Goal: Use online tool/utility: Use online tool/utility

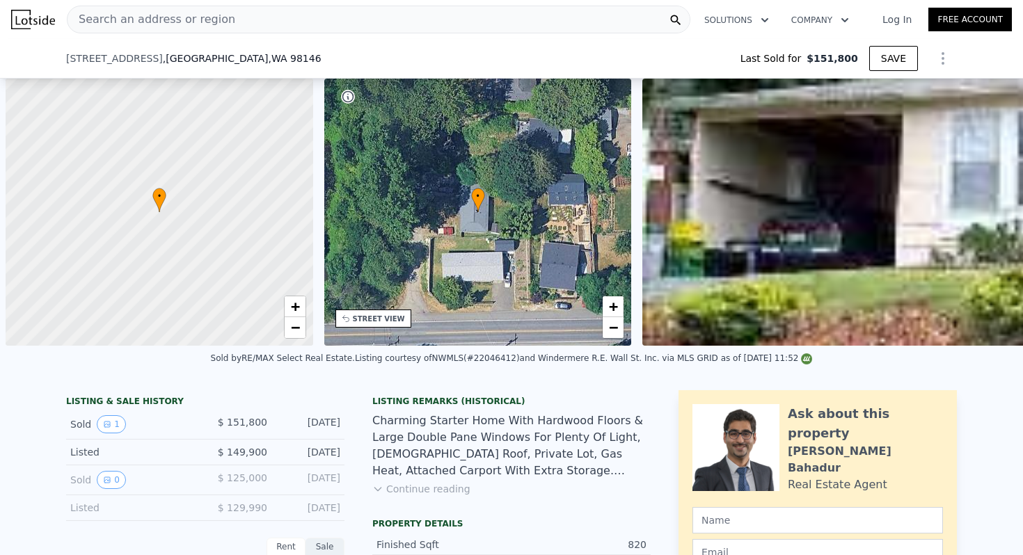
scroll to position [0, 839]
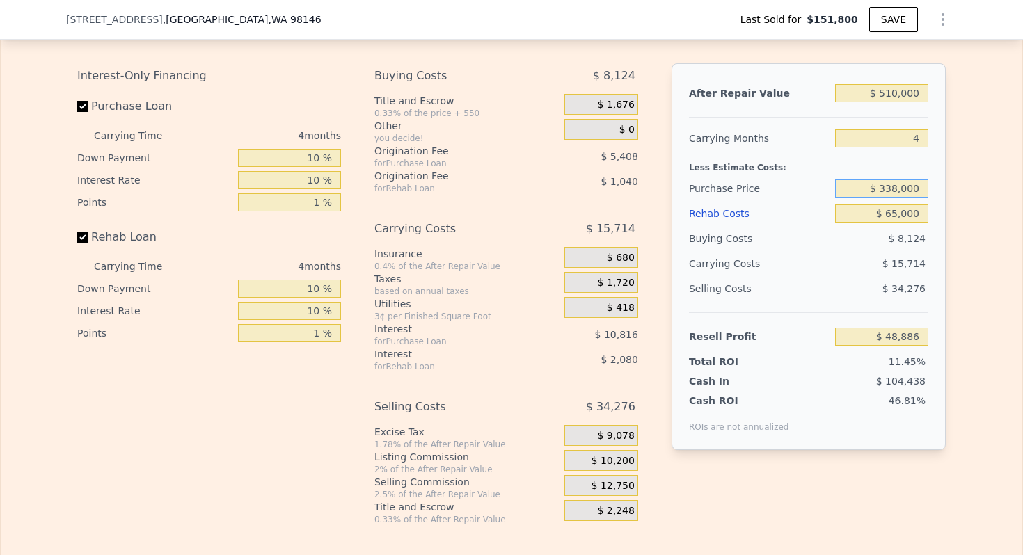
click at [904, 193] on input "$ 338,000" at bounding box center [881, 189] width 93 height 18
type input "$ 320,000"
click at [754, 177] on div "Purchase Price" at bounding box center [759, 188] width 141 height 25
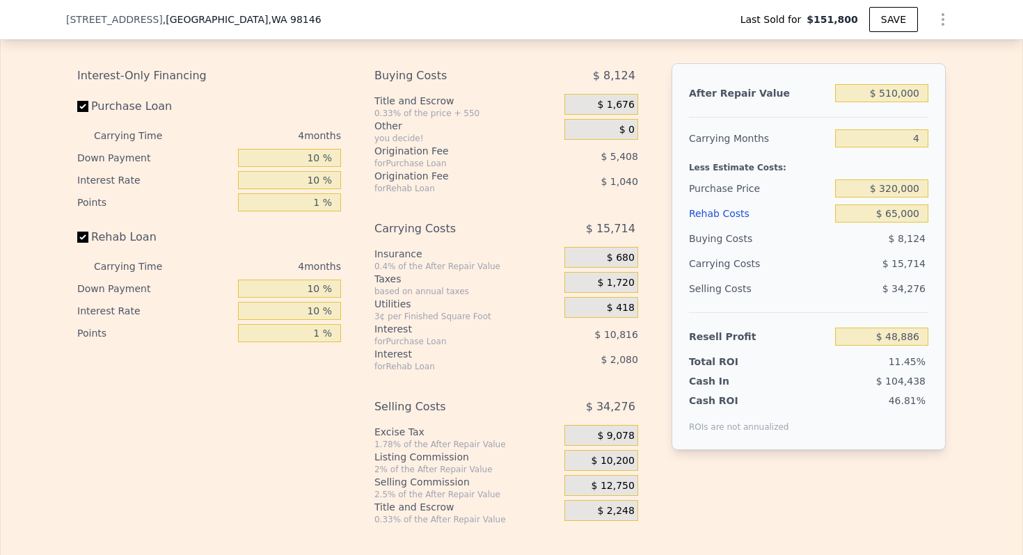
type input "$ 67,810"
click at [727, 259] on div "Carrying Costs" at bounding box center [732, 263] width 87 height 25
click at [903, 92] on input "$ 510,000" at bounding box center [881, 93] width 93 height 18
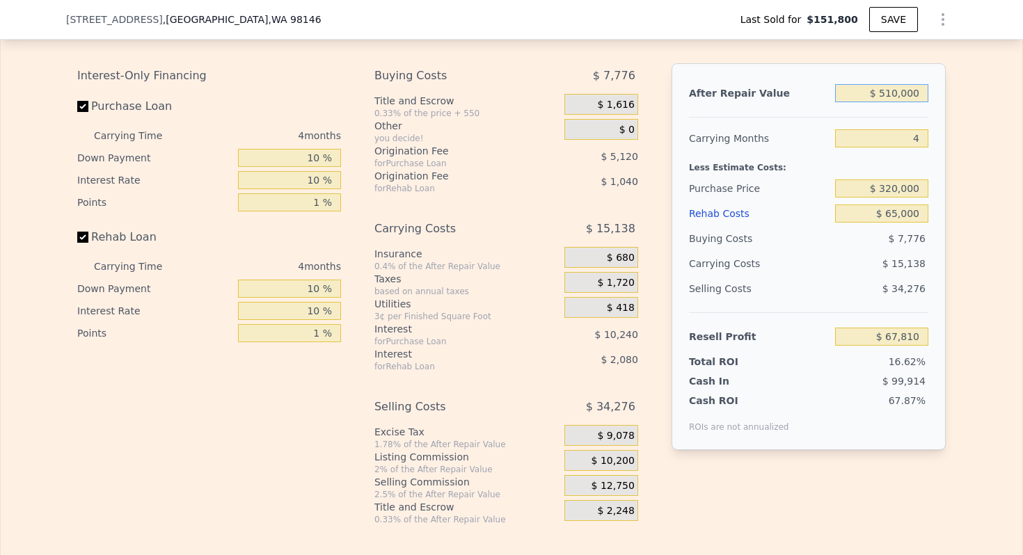
click at [903, 92] on input "$ 510,000" at bounding box center [881, 93] width 93 height 18
type input "$ 5"
type input "-$ 407,779"
type input "$ 51"
type input "-$ 407,736"
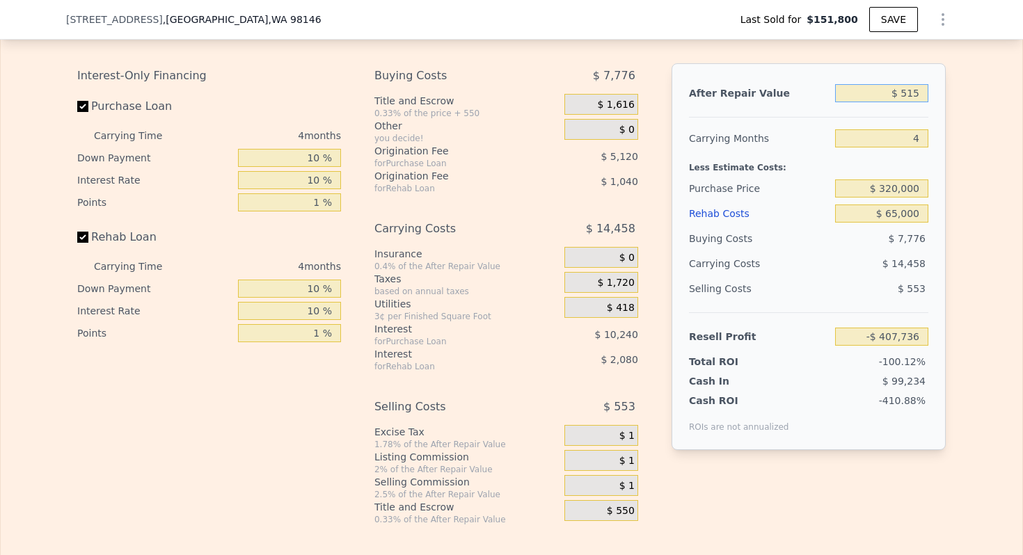
type input "$ 5,150"
type input "-$ 402,982"
type input "$ 51,500"
type input "-$ 359,759"
type input "$ 515,000"
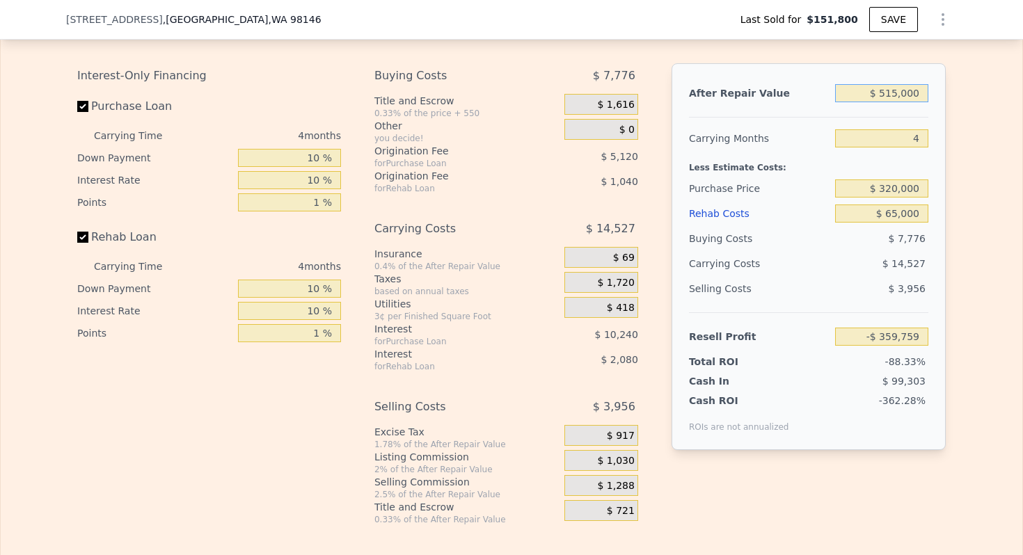
type input "$ 72,472"
click at [743, 145] on div "Carrying Months" at bounding box center [759, 138] width 141 height 25
click at [893, 93] on input "$ 515,000" at bounding box center [881, 93] width 93 height 18
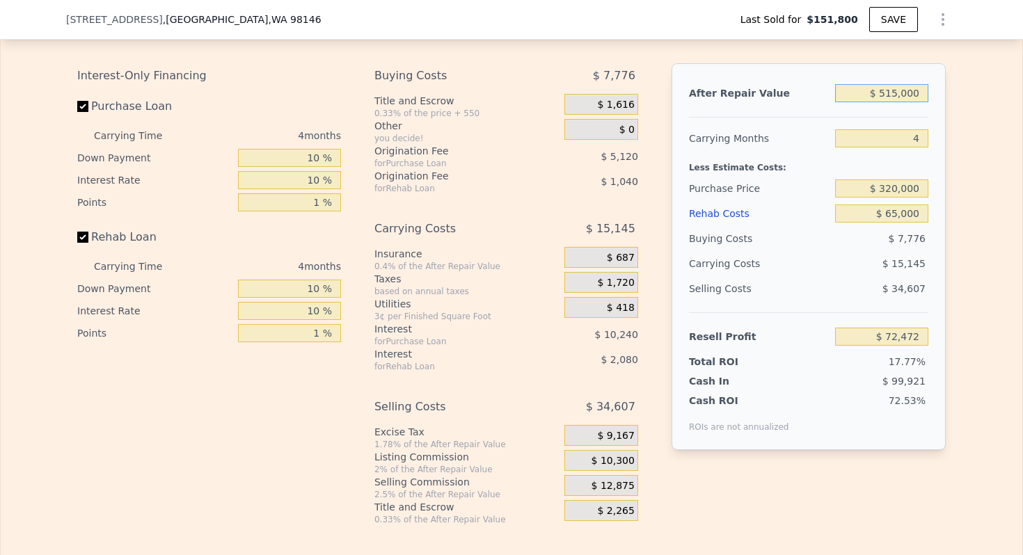
type input "$ 553,000"
type input "5"
type input "$ 0"
type input "$ 348,167"
type input "$ 5,530,005"
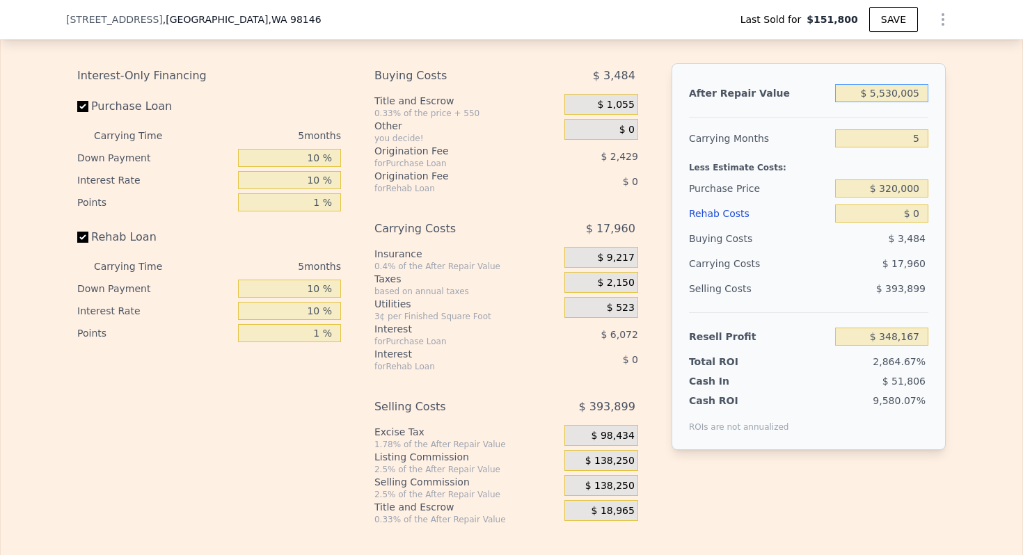
type input "$ 4,962,862"
type input "$ 55,300,050"
type input "$ 51,109,814"
type input "$ 553,000,500"
type input "$ 512,579,328"
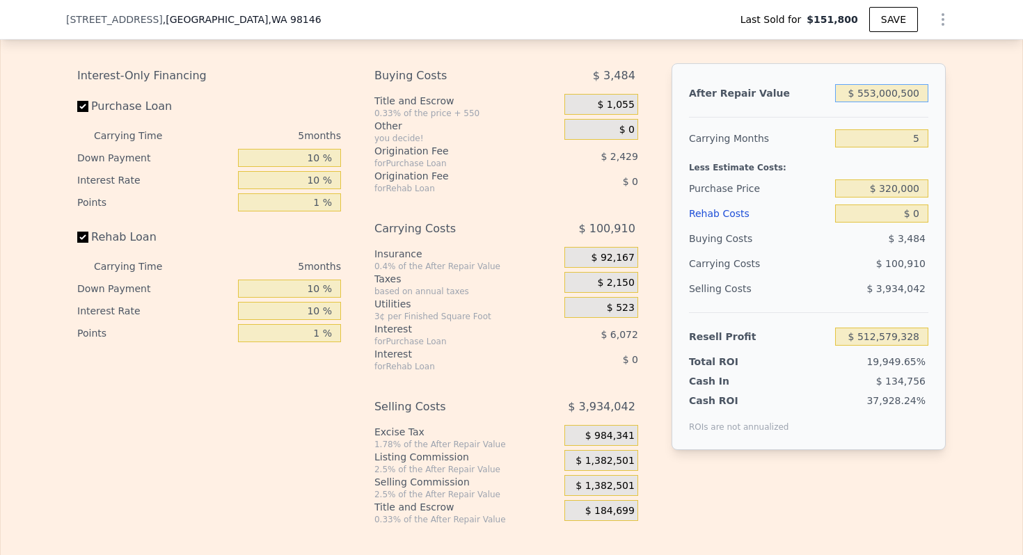
type input "$ 5,530,005,000"
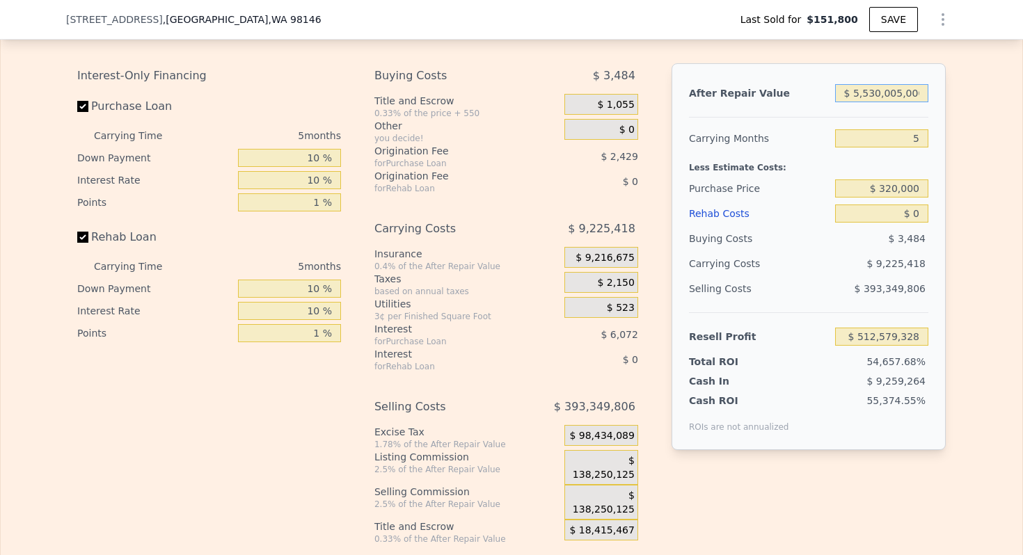
type input "$ 5,127,274,492"
click at [893, 93] on input "$ 5,530,005,000" at bounding box center [881, 93] width 93 height 18
type input "$ 5"
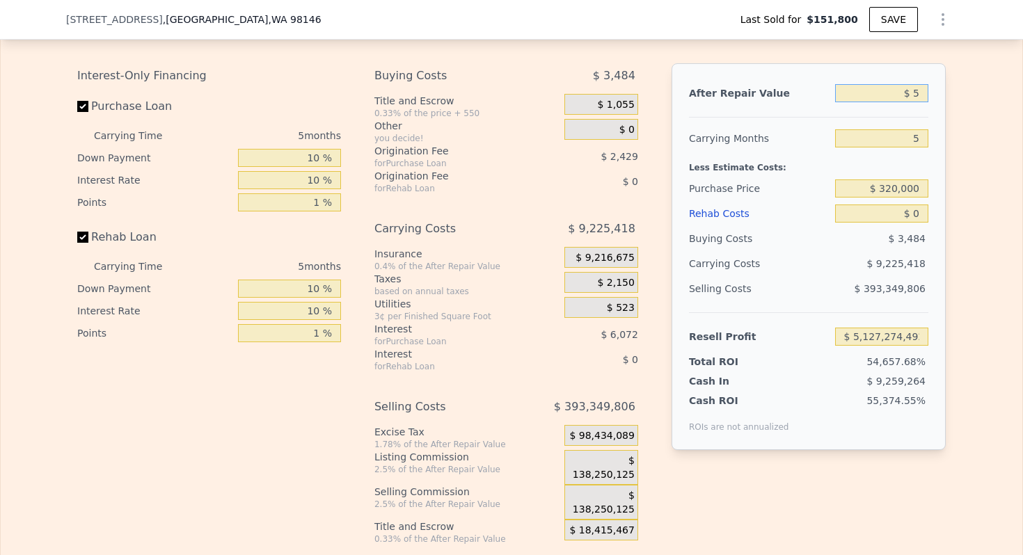
type input "-$ 164,572"
type input "$ 50"
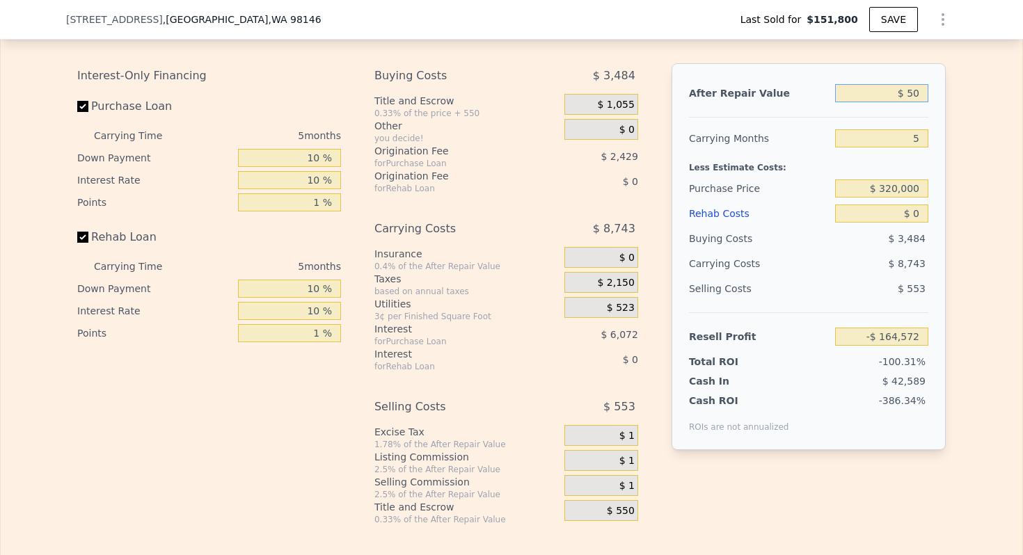
type input "-$ 164,530"
type input "$ 500"
type input "-$ 164,115"
type input "$ 5,000"
type input "-$ 159,941"
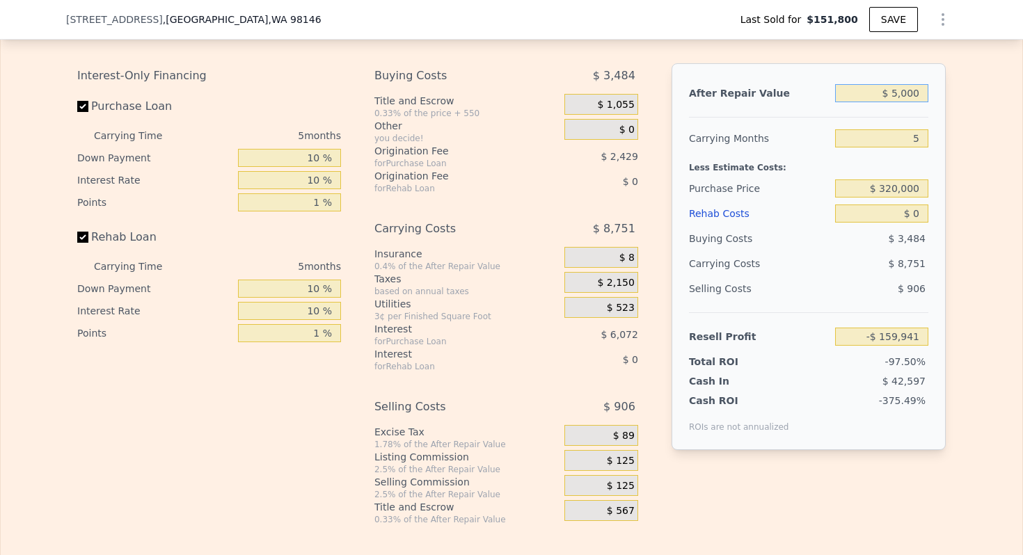
type input "$ 50,000"
type input "-$ 118,217"
type input "$ 500,000"
type input "$ 299,025"
type input "$ 500,000"
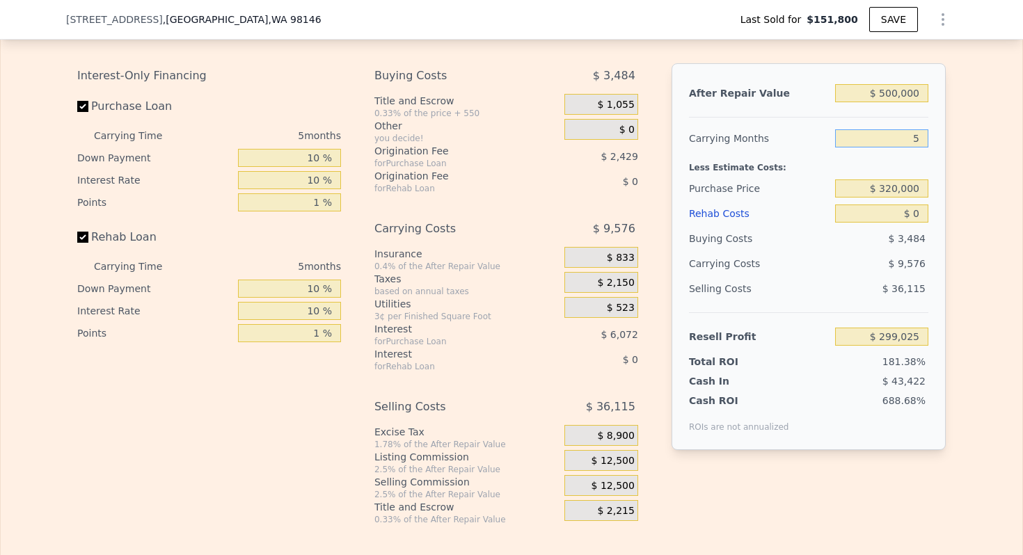
click at [914, 141] on input "5" at bounding box center [881, 138] width 93 height 18
type input "4"
type input "$ 300,940"
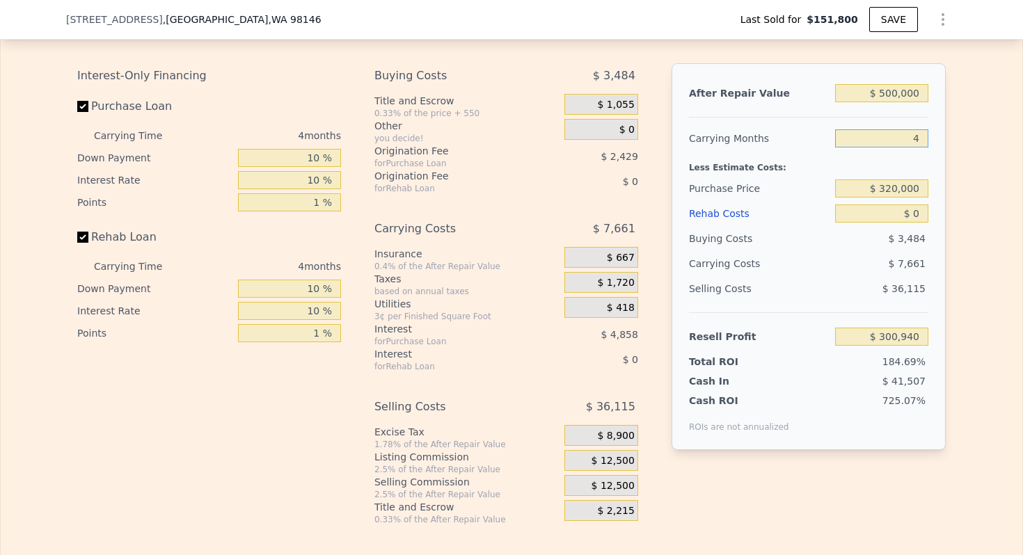
type input "4"
click at [741, 174] on div "Less Estimate Costs:" at bounding box center [808, 163] width 239 height 25
click at [904, 183] on input "$ 320,000" at bounding box center [881, 189] width 93 height 18
type input "$ 328,000"
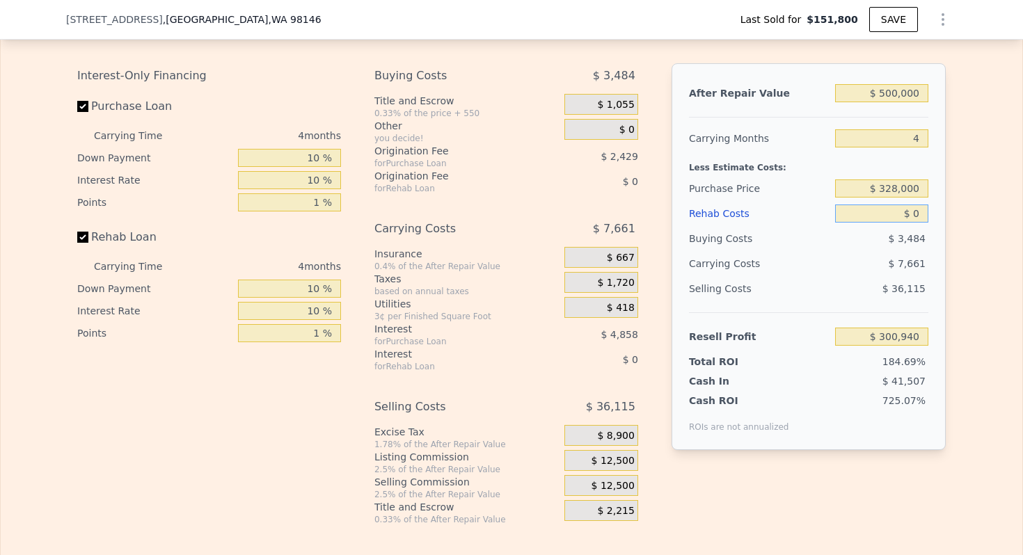
click at [918, 216] on input "$ 0" at bounding box center [881, 214] width 93 height 18
type input "$ 115,694"
click at [918, 216] on input "$ 0" at bounding box center [881, 214] width 93 height 18
type input "$ 6"
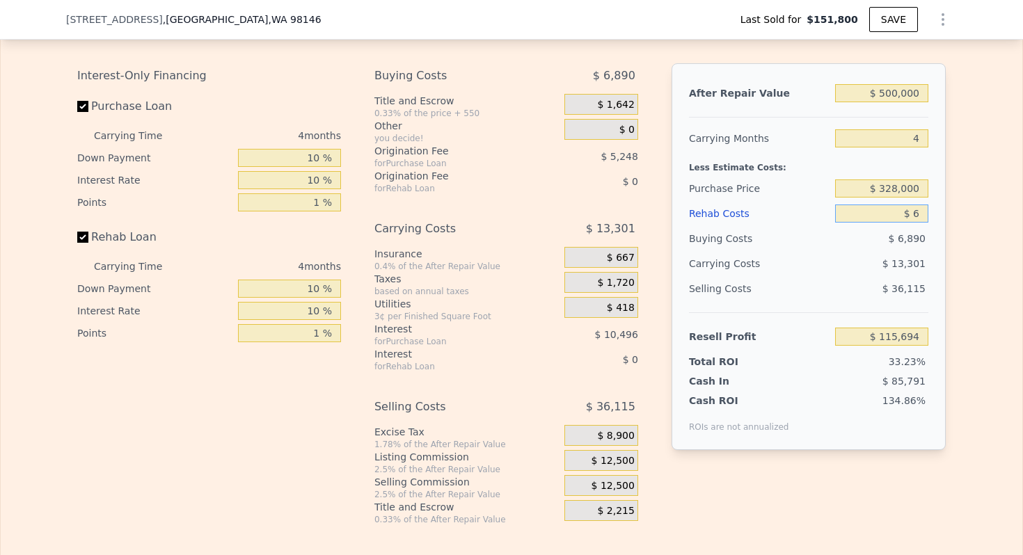
type input "$ 115,688"
type input "$ 65,000"
type input "$ 47,574"
type input "$ 65,000"
click at [758, 170] on div "Less Estimate Costs:" at bounding box center [808, 163] width 239 height 25
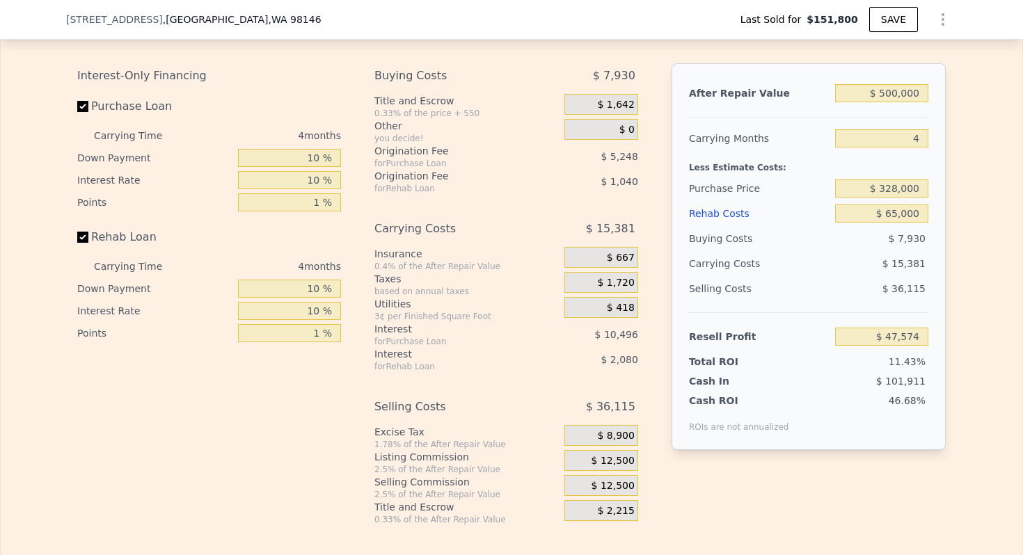
click at [616, 460] on span "$ 12,500" at bounding box center [612, 461] width 43 height 13
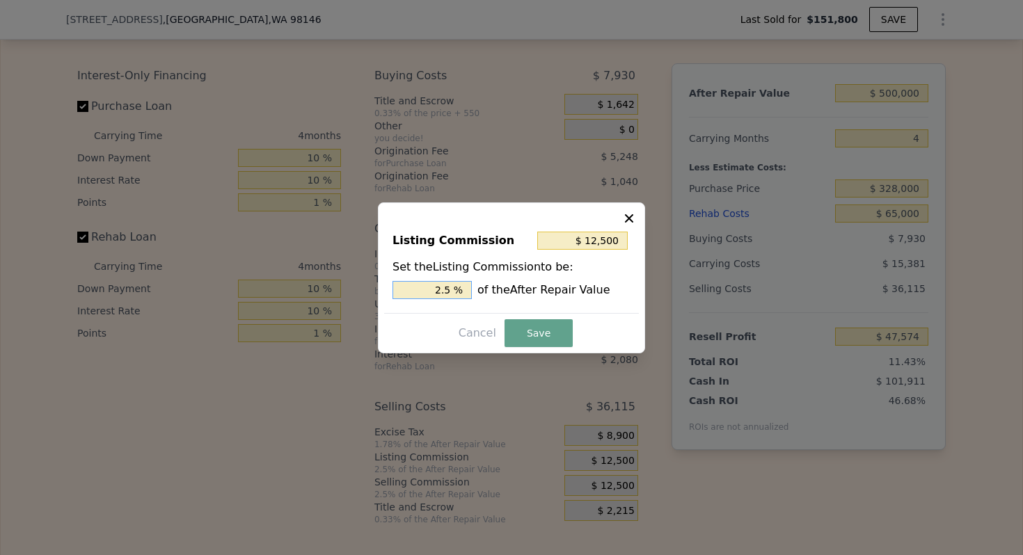
click at [444, 294] on input "2.5 %" at bounding box center [431, 290] width 79 height 18
type input "$ 10,000"
type input "2 %"
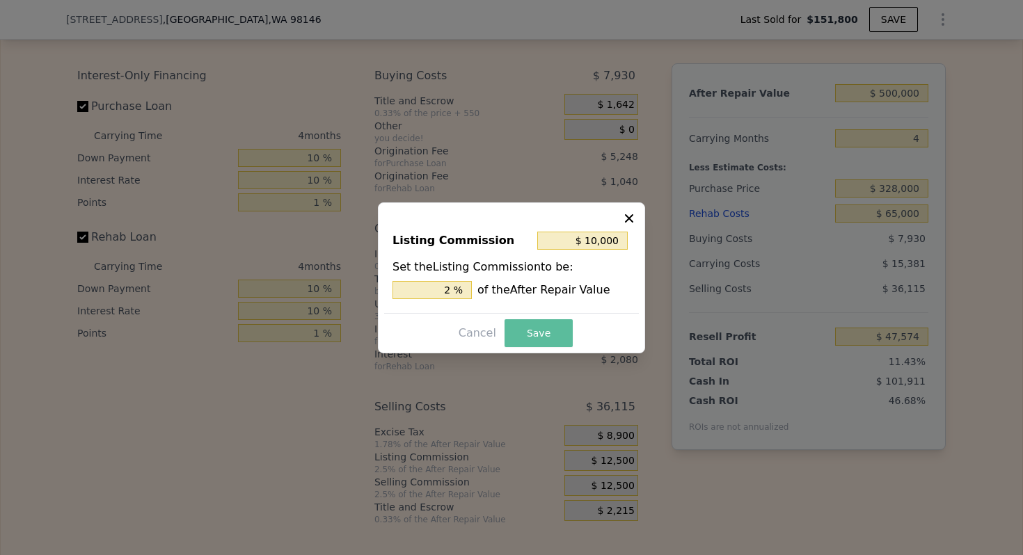
click at [534, 321] on button "Save" at bounding box center [538, 333] width 68 height 28
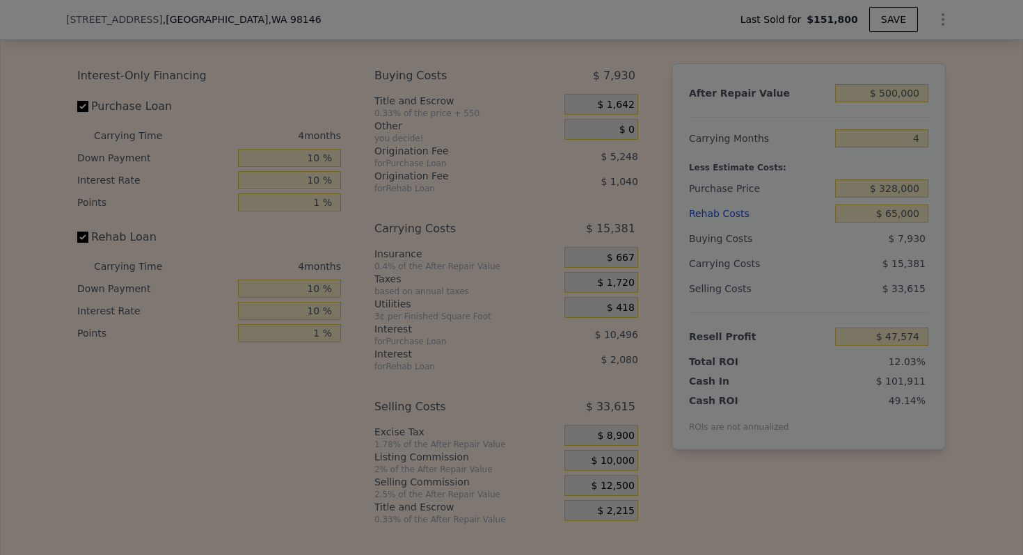
type input "$ 50,074"
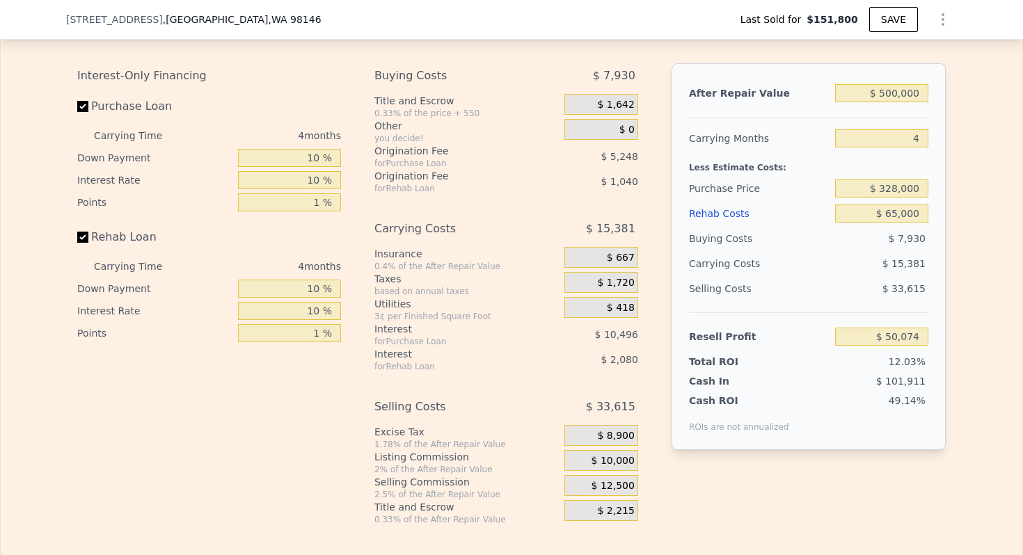
click at [717, 282] on div "Selling Costs" at bounding box center [759, 288] width 141 height 25
click at [715, 264] on div "Carrying Costs" at bounding box center [732, 263] width 87 height 25
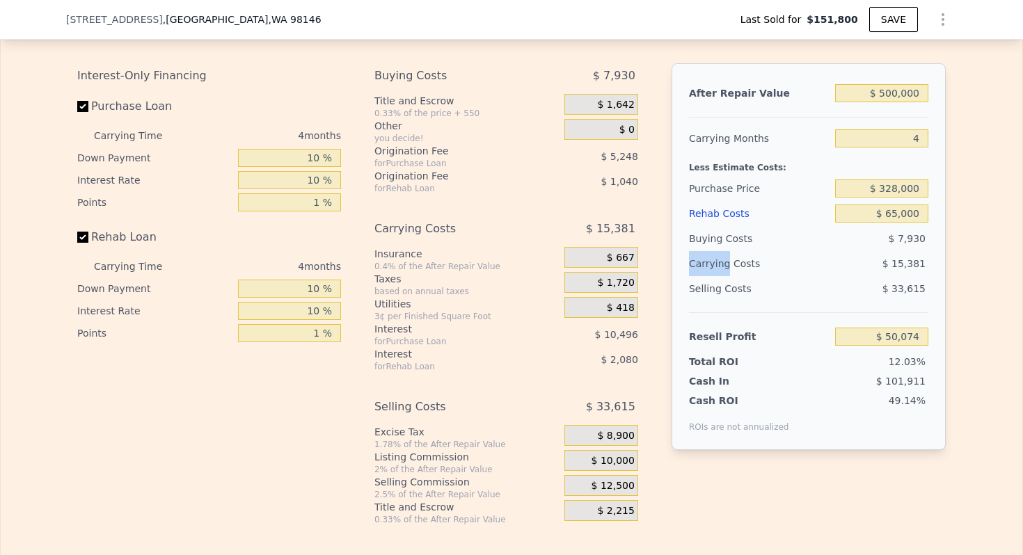
click at [715, 264] on div "Carrying Costs" at bounding box center [732, 263] width 87 height 25
click at [715, 244] on div "Buying Costs" at bounding box center [759, 238] width 141 height 25
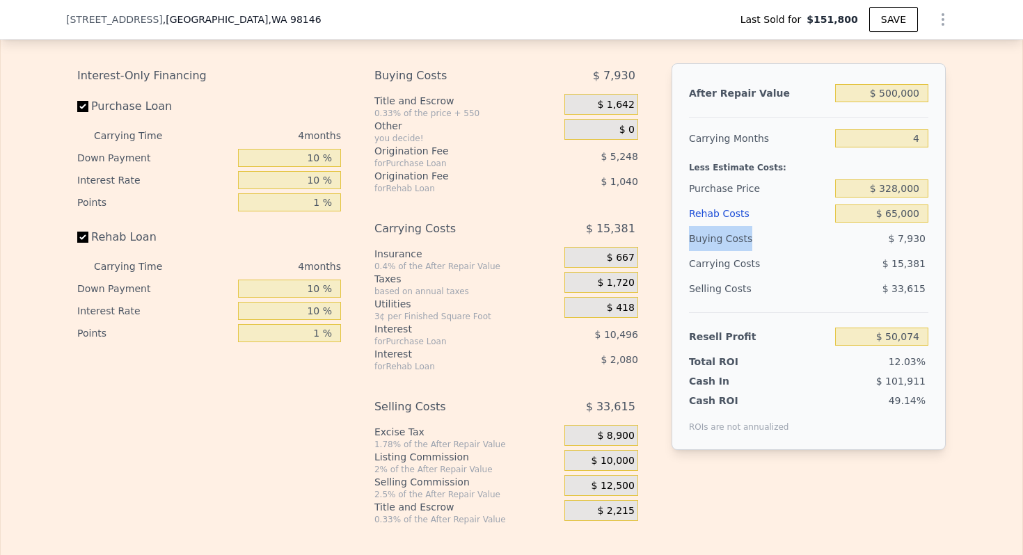
click at [715, 244] on div "Buying Costs" at bounding box center [759, 238] width 141 height 25
click at [718, 267] on div "Carrying Costs" at bounding box center [732, 263] width 87 height 25
click at [722, 283] on div "Selling Costs" at bounding box center [759, 288] width 141 height 25
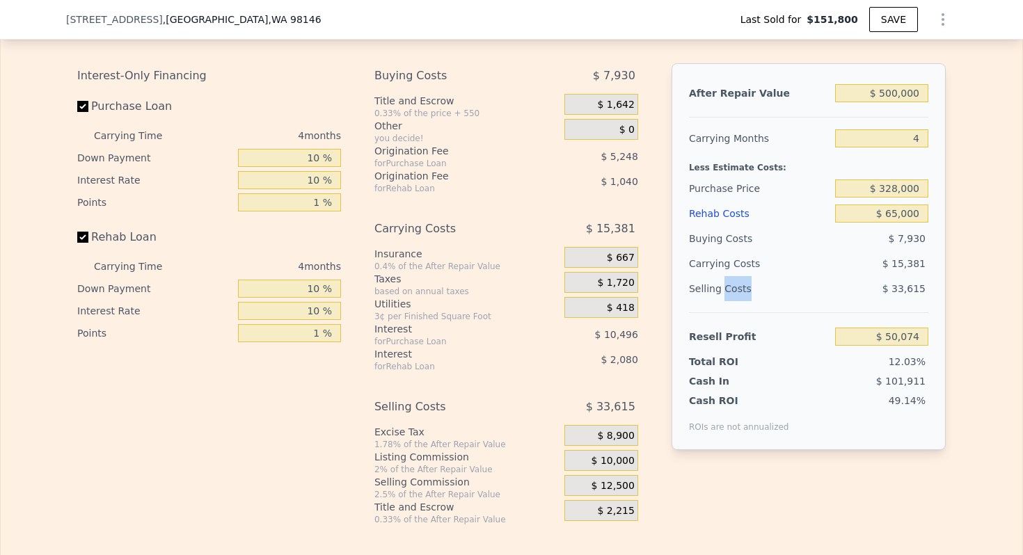
click at [722, 283] on div "Selling Costs" at bounding box center [759, 288] width 141 height 25
click at [719, 268] on div "Carrying Costs" at bounding box center [732, 263] width 87 height 25
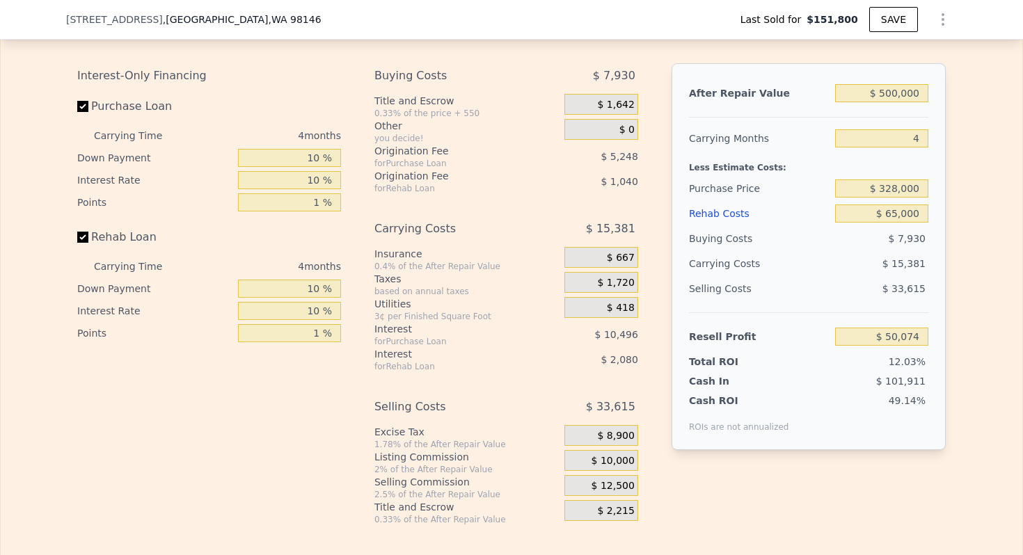
click at [712, 241] on div "Buying Costs" at bounding box center [759, 238] width 141 height 25
click at [712, 266] on div "Carrying Costs" at bounding box center [732, 263] width 87 height 25
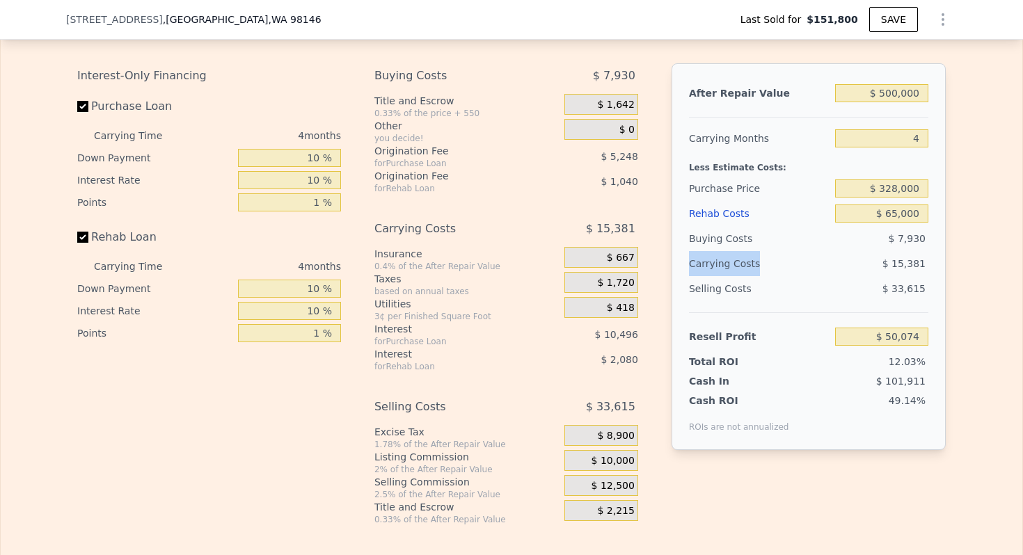
click at [712, 266] on div "Carrying Costs" at bounding box center [732, 263] width 87 height 25
click at [712, 278] on div "Selling Costs" at bounding box center [759, 288] width 141 height 25
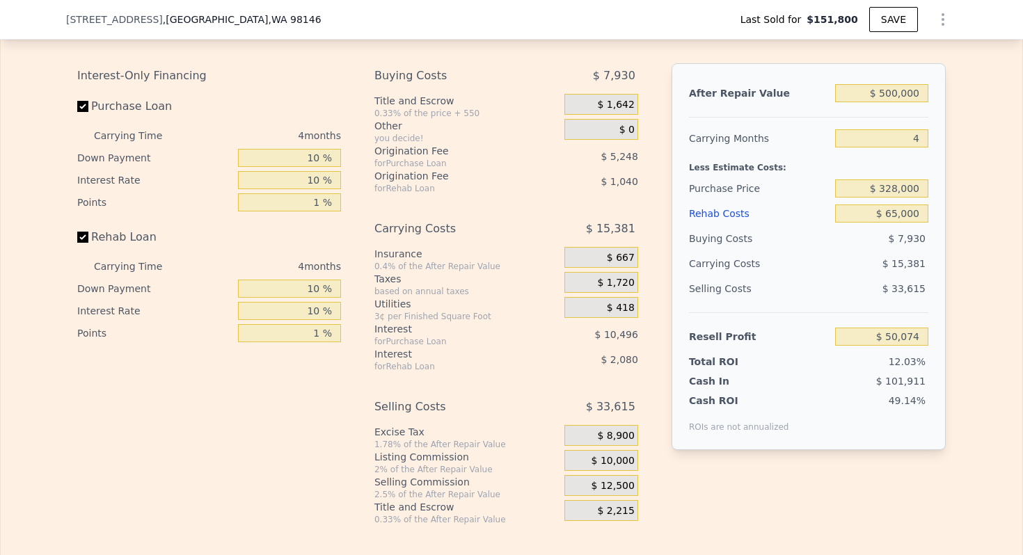
click at [715, 265] on div "Carrying Costs" at bounding box center [732, 263] width 87 height 25
click at [714, 248] on div "Buying Costs" at bounding box center [759, 238] width 141 height 25
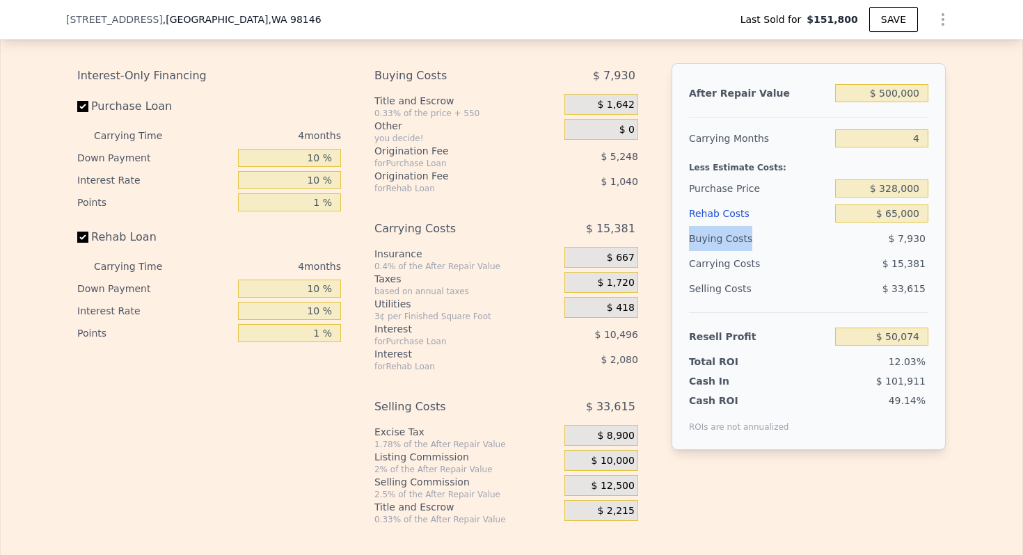
click at [714, 248] on div "Buying Costs" at bounding box center [759, 238] width 141 height 25
